Goal: Check status: Check status

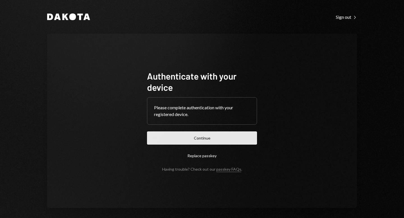
click at [216, 136] on button "Continue" at bounding box center [202, 137] width 110 height 13
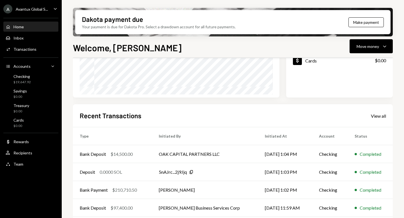
scroll to position [120, 0]
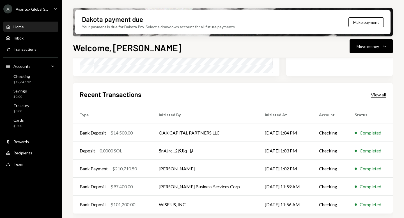
click at [378, 96] on div "View all" at bounding box center [378, 95] width 15 height 6
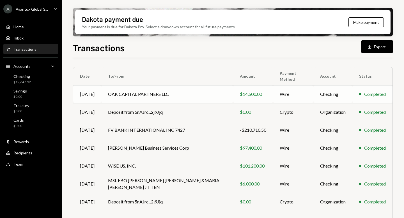
scroll to position [39, 0]
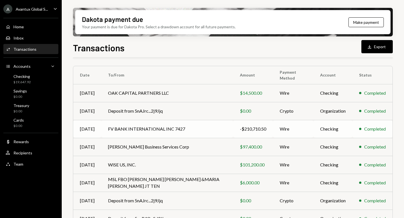
click at [186, 129] on td "FV BANK INTERNATIONAL INC 7427" at bounding box center [167, 129] width 132 height 18
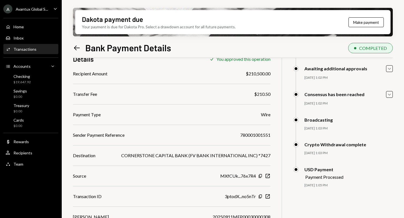
scroll to position [48, 0]
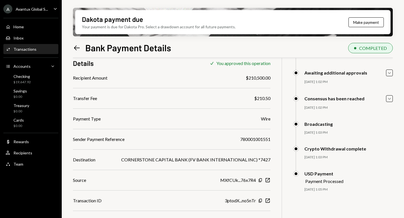
click at [77, 46] on icon "Left Arrow" at bounding box center [77, 48] width 8 height 8
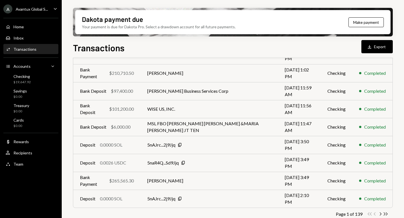
scroll to position [101, 0]
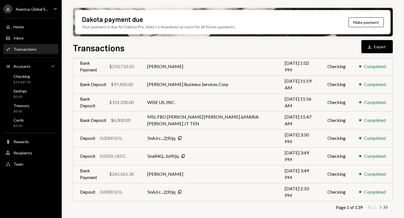
click at [381, 207] on icon "Chevron Right" at bounding box center [379, 207] width 5 height 5
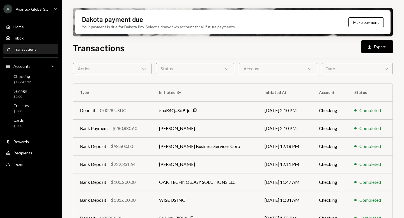
scroll to position [28, 0]
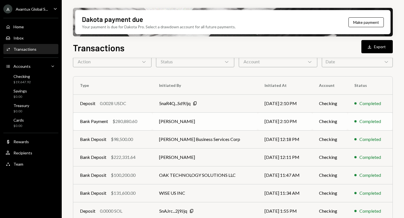
click at [184, 123] on td "[PERSON_NAME]" at bounding box center [205, 121] width 106 height 18
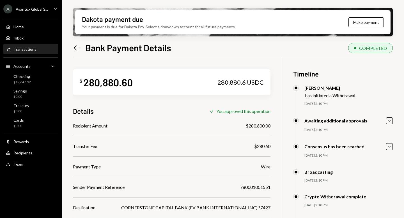
click at [78, 47] on icon "Left Arrow" at bounding box center [77, 48] width 8 height 8
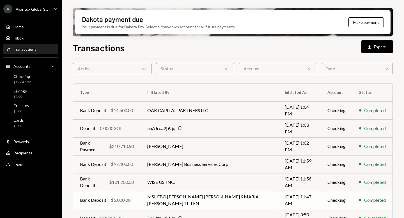
scroll to position [20, 0]
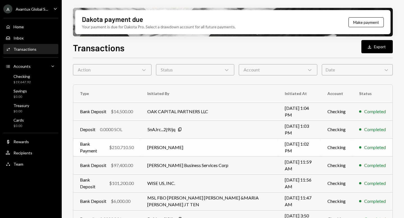
click at [171, 148] on td "[PERSON_NAME]" at bounding box center [208, 147] width 137 height 18
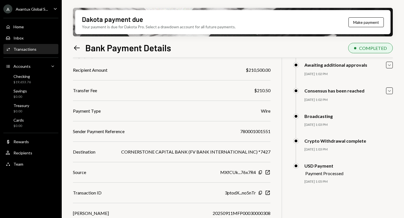
scroll to position [55, 0]
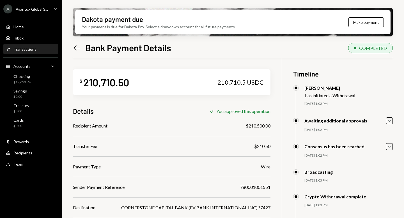
scroll to position [55, 0]
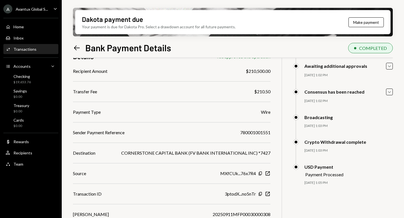
click at [76, 46] on icon at bounding box center [77, 47] width 6 height 5
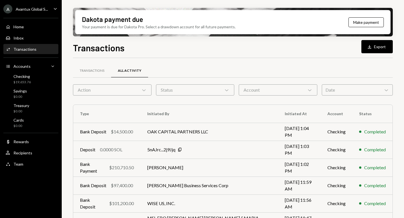
click at [34, 8] on div "Avantux Global S..." at bounding box center [32, 9] width 32 height 5
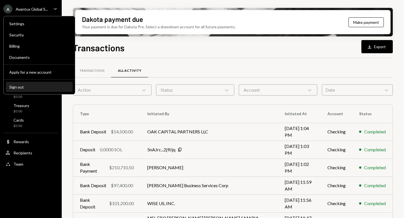
click at [40, 86] on div "Sign out" at bounding box center [39, 87] width 60 height 5
